Goal: Navigation & Orientation: Find specific page/section

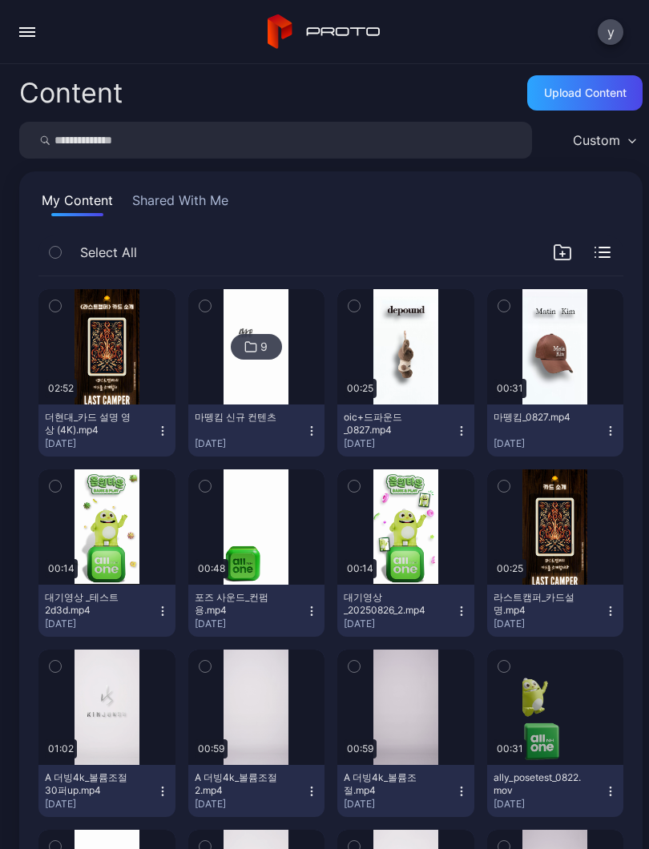
click at [34, 26] on button "button" at bounding box center [27, 32] width 32 height 32
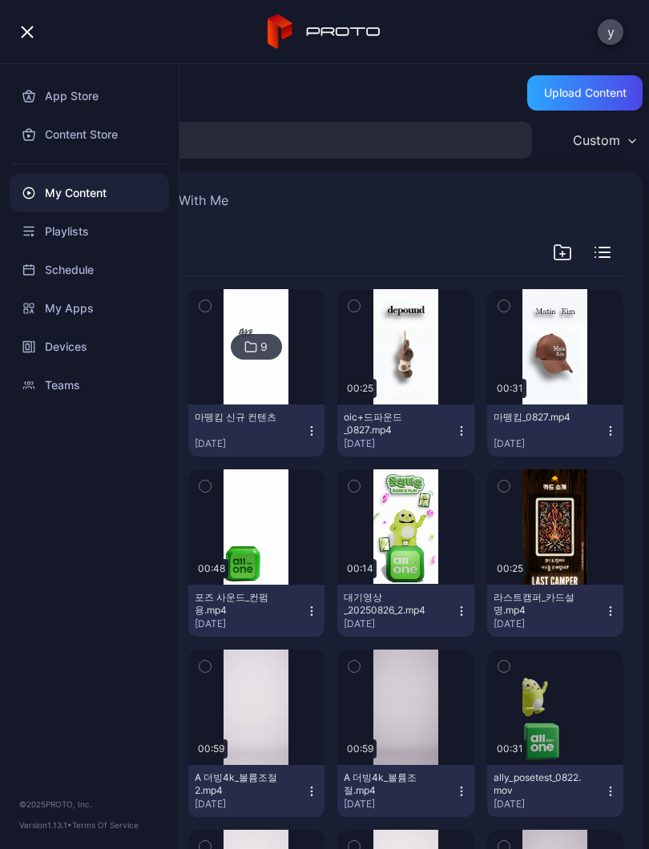
click at [89, 233] on div "Playlists" at bounding box center [89, 231] width 159 height 38
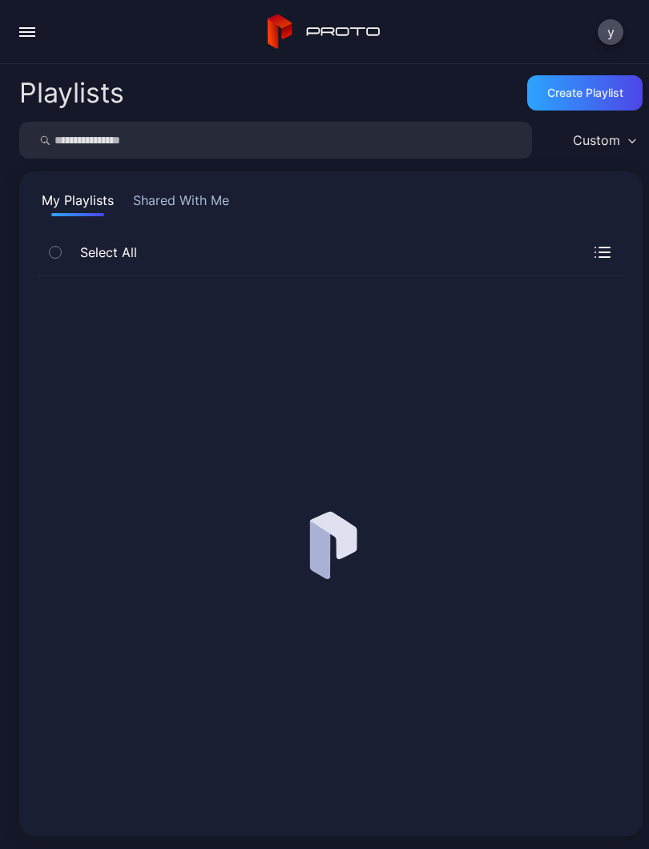
click at [32, 35] on div "button" at bounding box center [27, 36] width 16 height 2
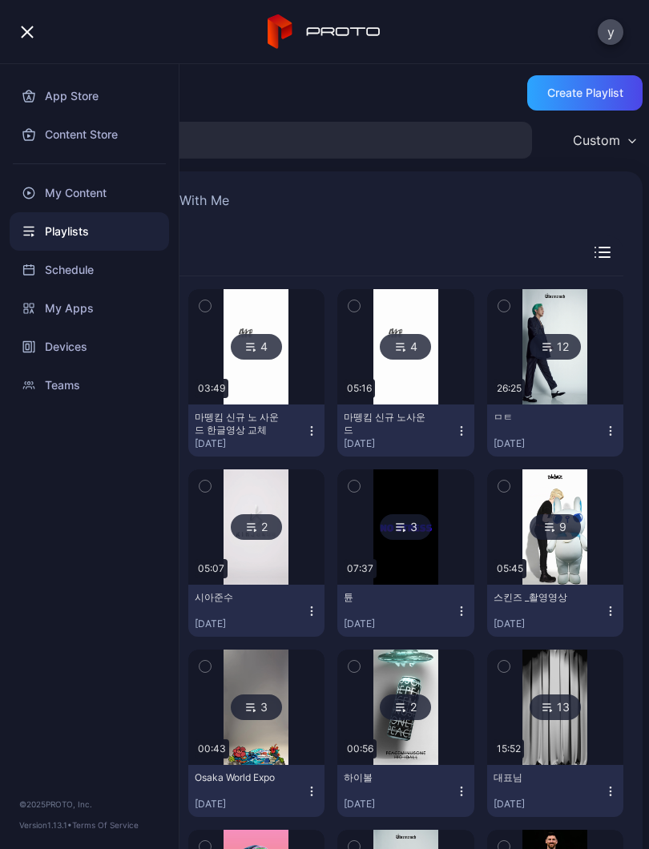
click at [82, 342] on div "Devices" at bounding box center [89, 347] width 159 height 38
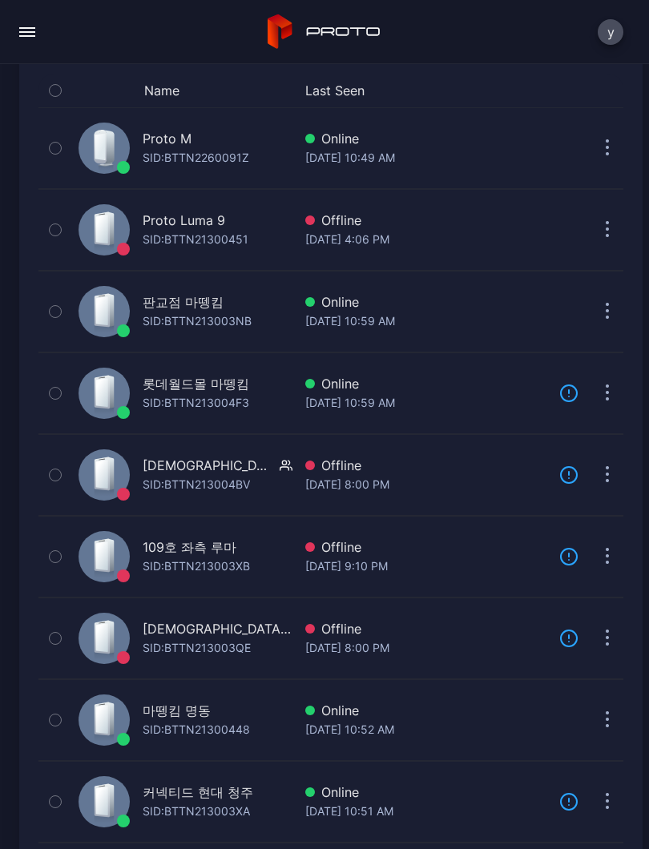
scroll to position [164, 0]
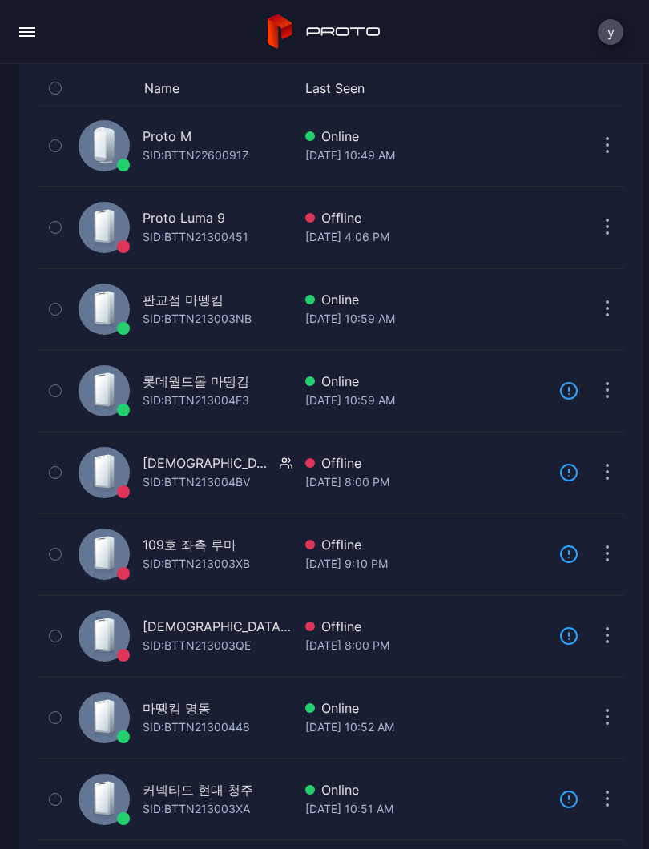
click at [228, 716] on div "마뗑킴 명동" at bounding box center [196, 707] width 107 height 19
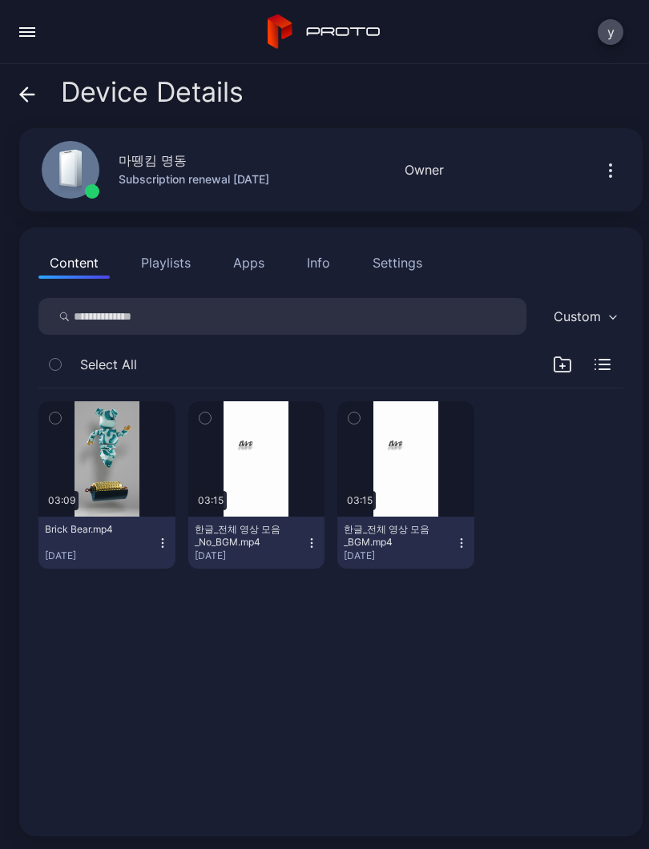
click at [0, 0] on div "button" at bounding box center [0, 0] width 0 height 0
